Goal: Transaction & Acquisition: Purchase product/service

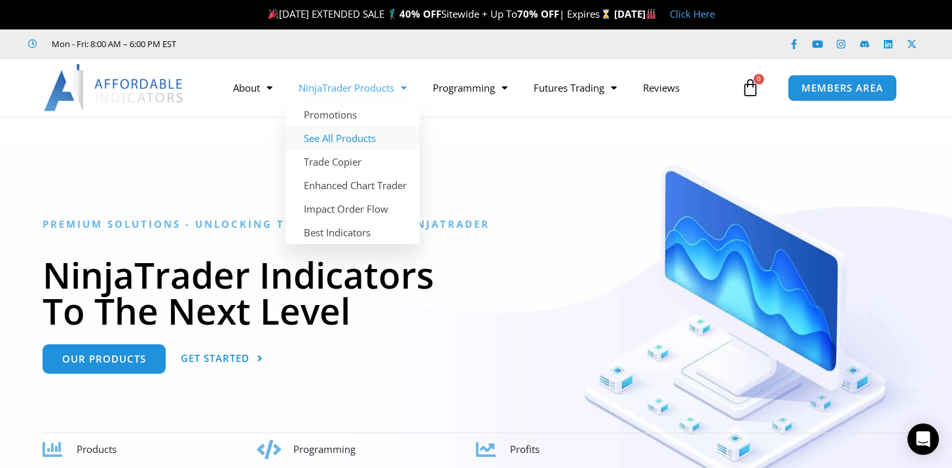
click at [356, 142] on link "See All Products" at bounding box center [352, 138] width 134 height 24
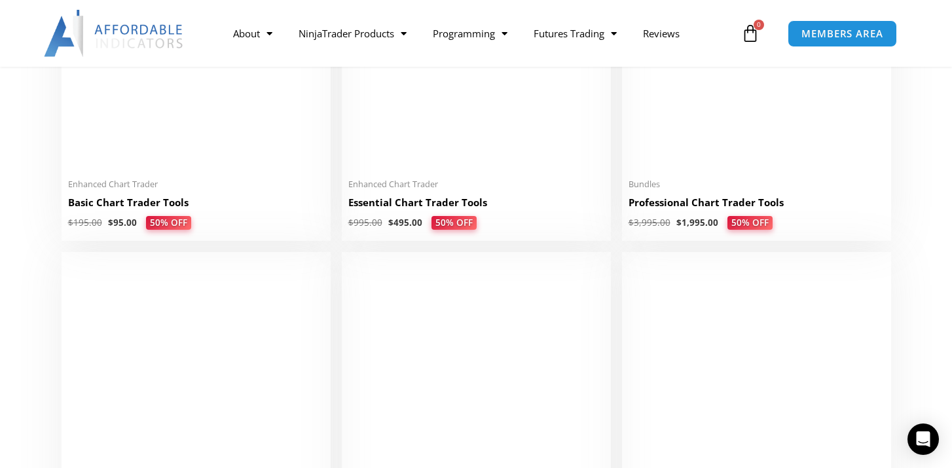
scroll to position [559, 0]
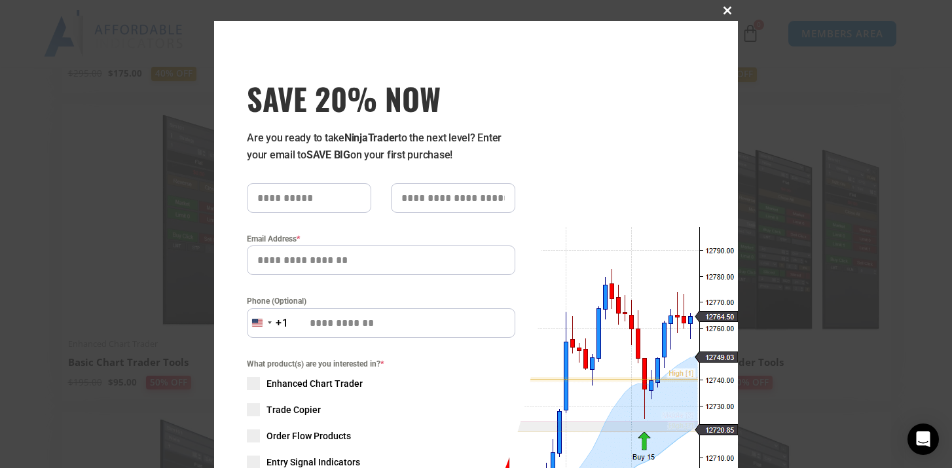
click at [729, 8] on span at bounding box center [727, 11] width 21 height 8
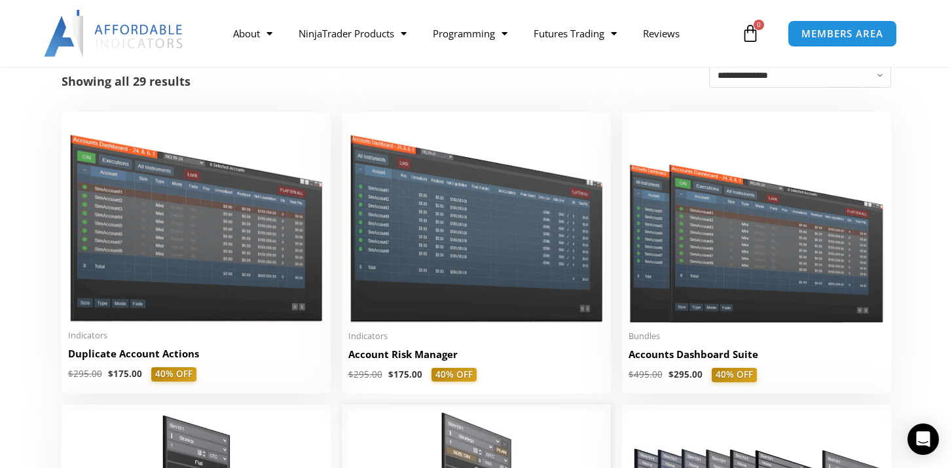
scroll to position [251, 0]
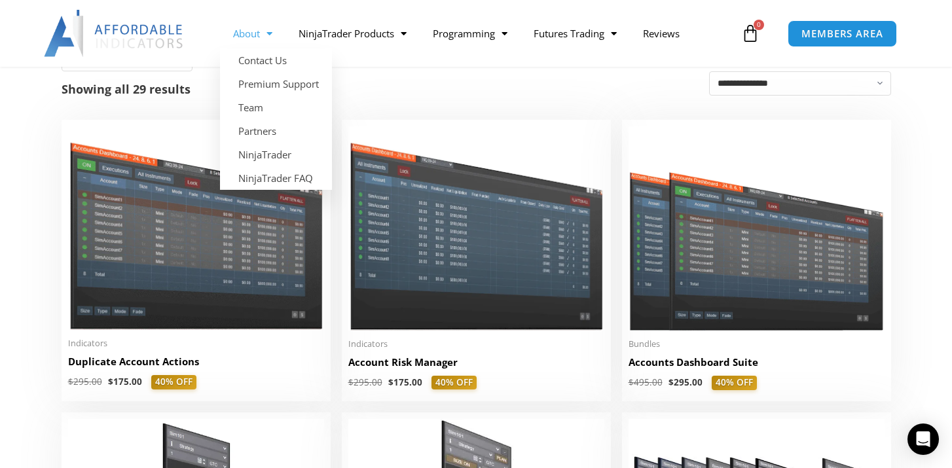
click at [165, 31] on img at bounding box center [114, 33] width 141 height 47
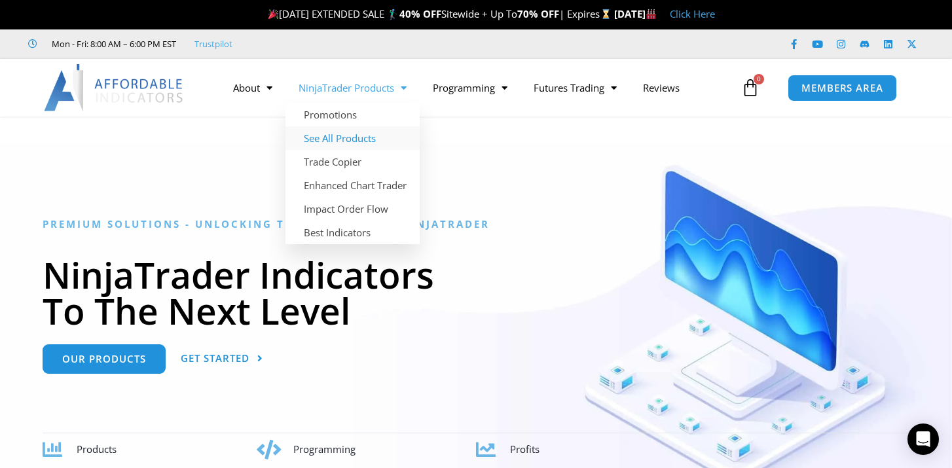
click at [359, 137] on link "See All Products" at bounding box center [352, 138] width 134 height 24
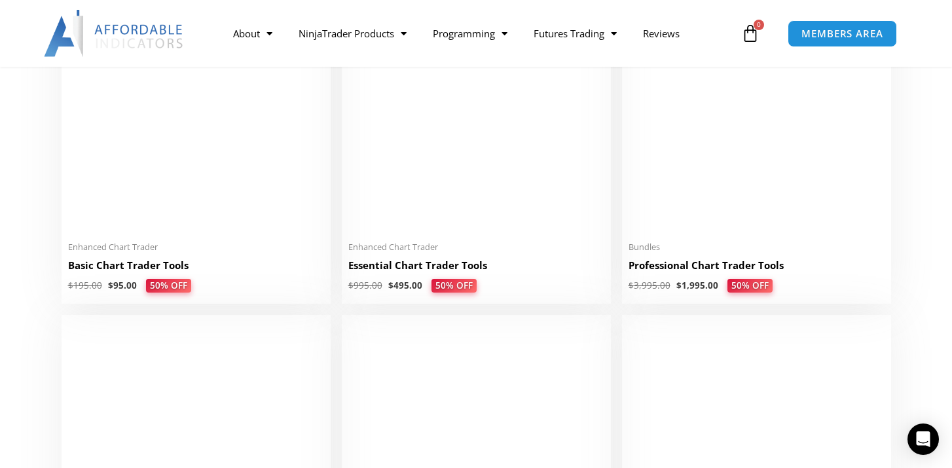
scroll to position [686, 0]
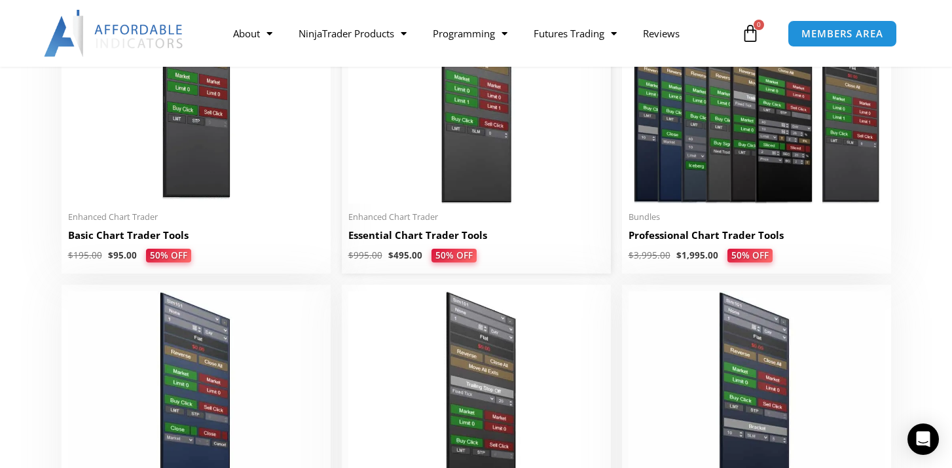
click at [402, 238] on h2 "Essential Chart Trader Tools" at bounding box center [476, 236] width 256 height 14
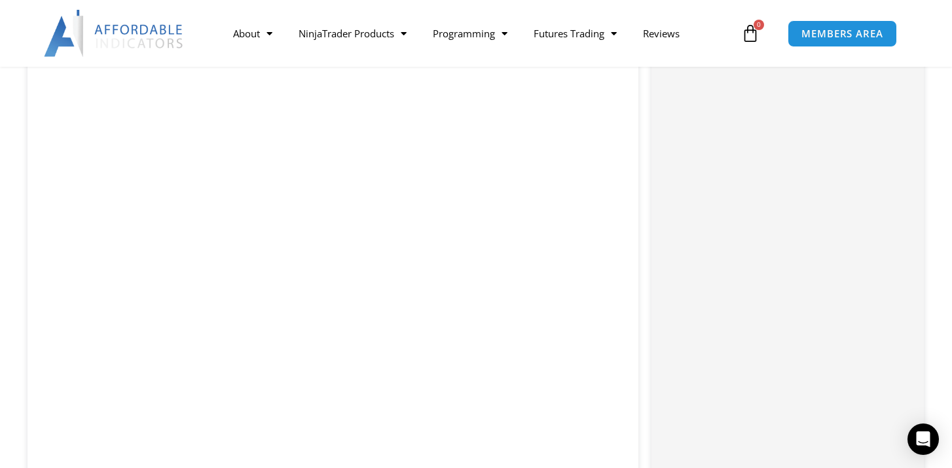
scroll to position [1943, 0]
click at [175, 25] on img at bounding box center [114, 33] width 141 height 47
